Goal: Transaction & Acquisition: Purchase product/service

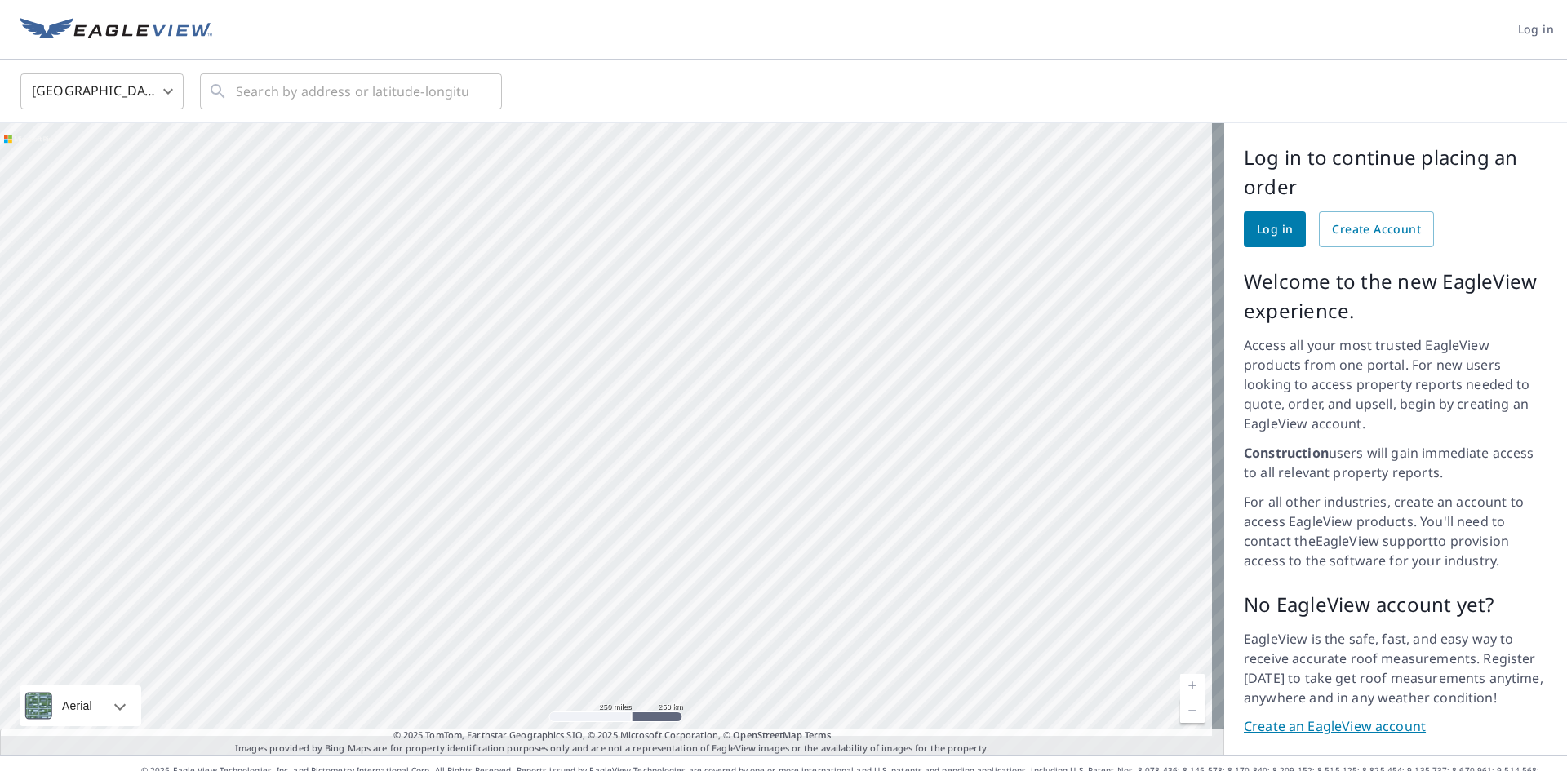
click at [1258, 247] on div "Log in to continue placing an order Log in Create Account Welcome to the new Ea…" at bounding box center [1395, 439] width 343 height 632
click at [1261, 237] on span "Log in" at bounding box center [1275, 230] width 36 height 20
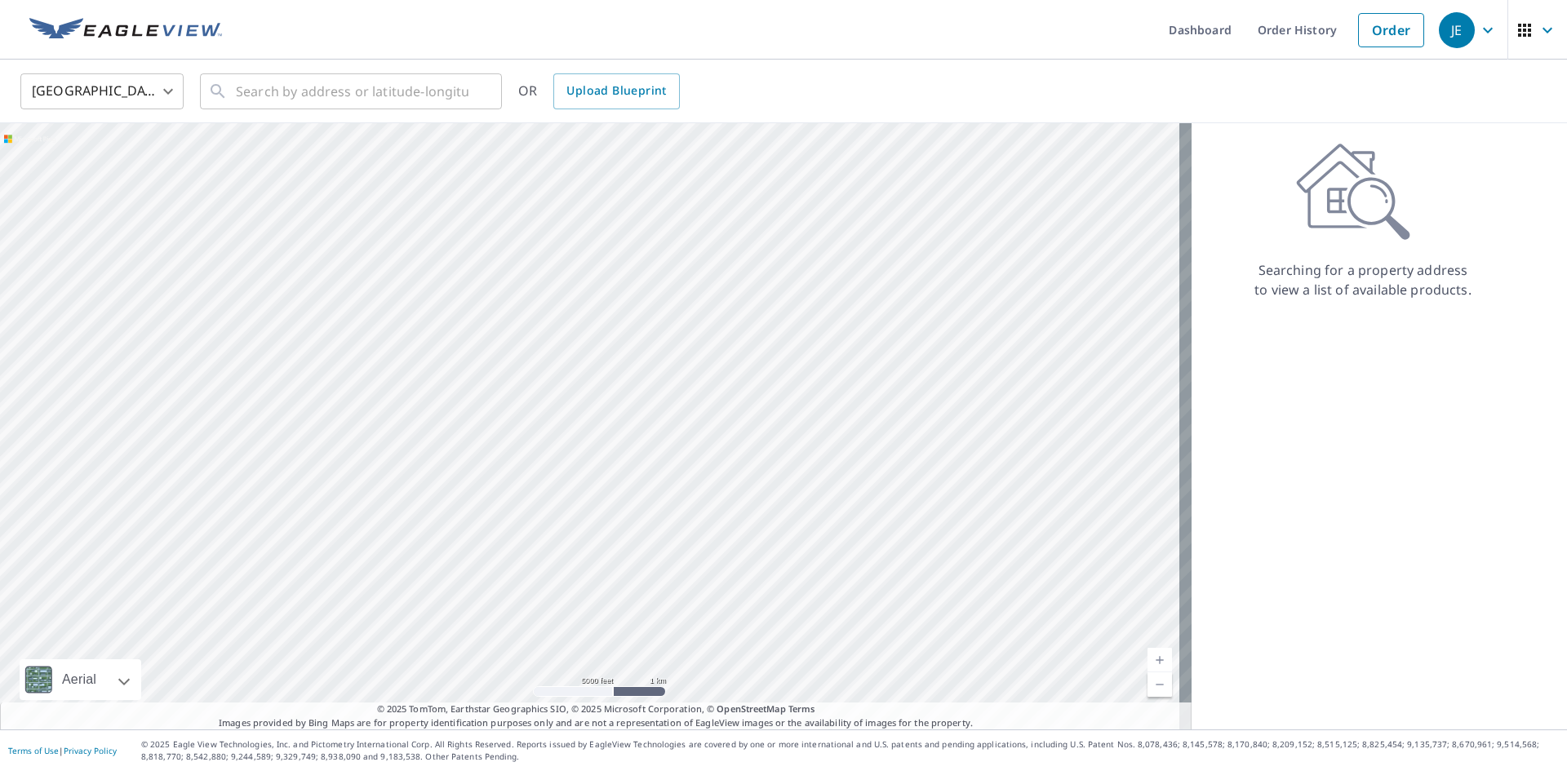
click at [1451, 415] on div "Searching for a property address to view a list of available products." at bounding box center [1362, 426] width 343 height 606
click at [1417, 381] on div "Searching for a property address to view a list of available products." at bounding box center [1362, 426] width 343 height 606
